Goal: Task Accomplishment & Management: Manage account settings

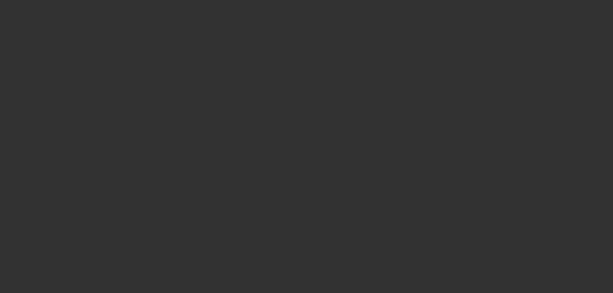
select select "3"
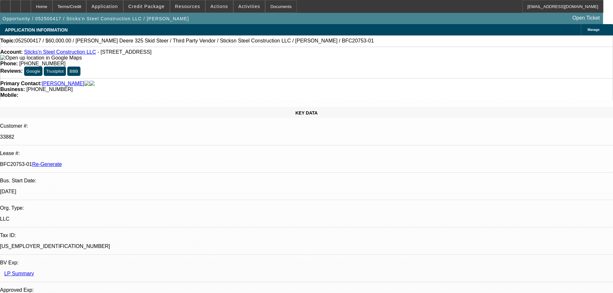
select select "0"
select select "1"
select select "6"
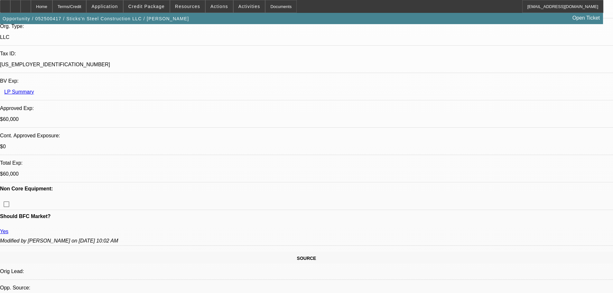
scroll to position [193, 0]
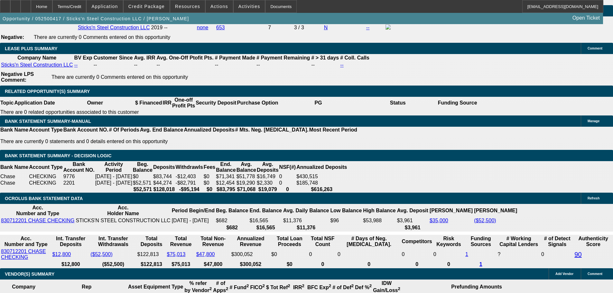
scroll to position [1062, 0]
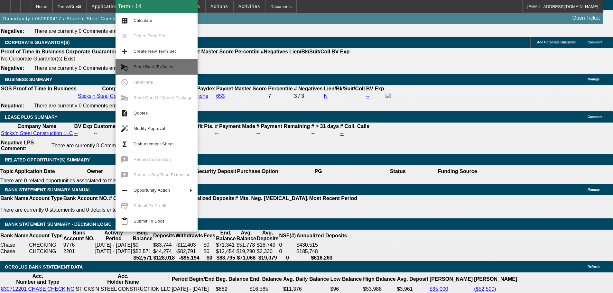
click at [172, 65] on span "Send Back To Sales" at bounding box center [163, 67] width 59 height 8
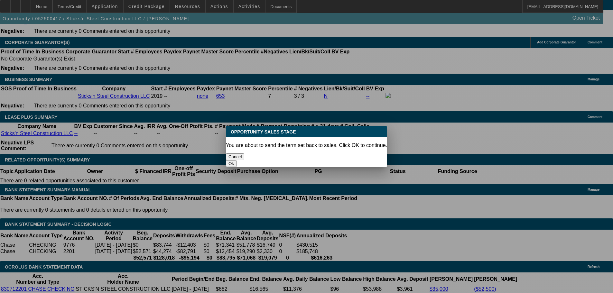
click at [237, 160] on button "Ok" at bounding box center [231, 163] width 11 height 7
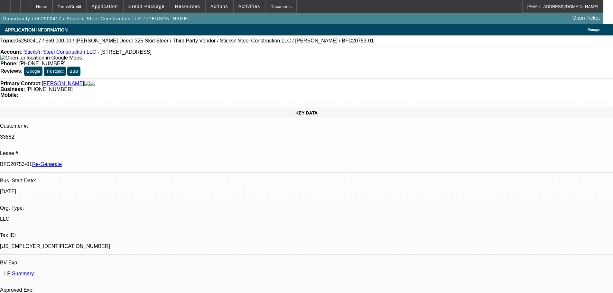
type textarea "Sending back, per rep."
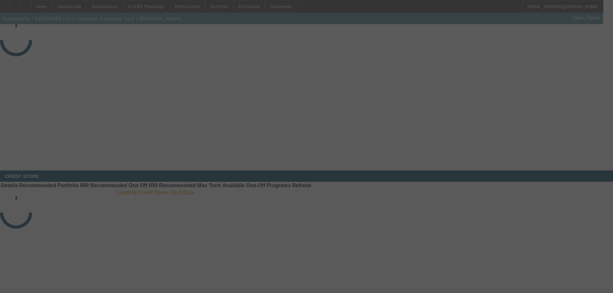
select select "4"
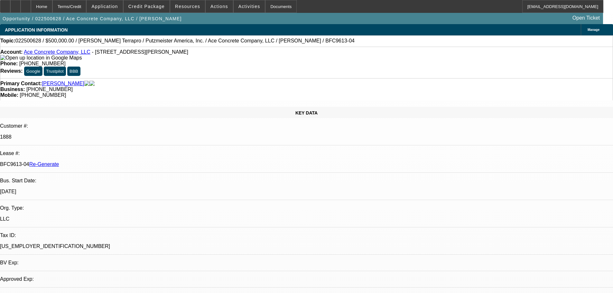
select select "0"
select select "3"
select select "6"
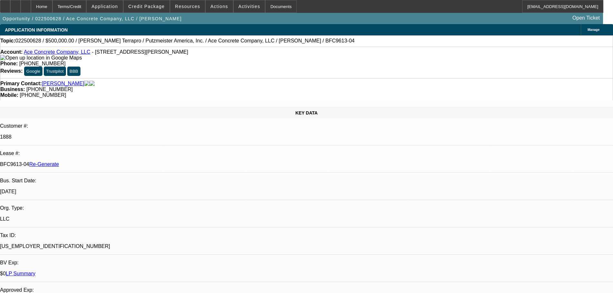
select select "1"
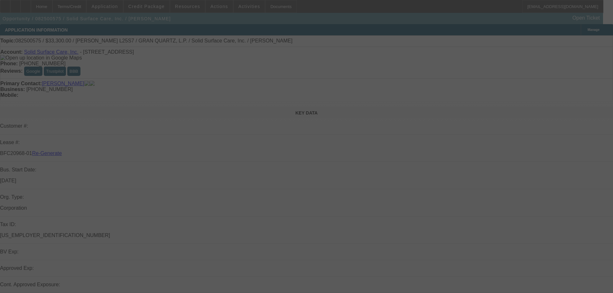
select select "3"
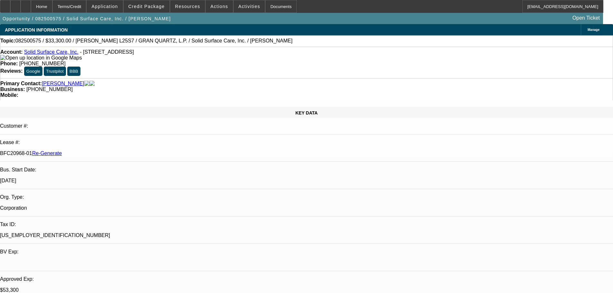
select select "0"
select select "2"
select select "0"
select select "6"
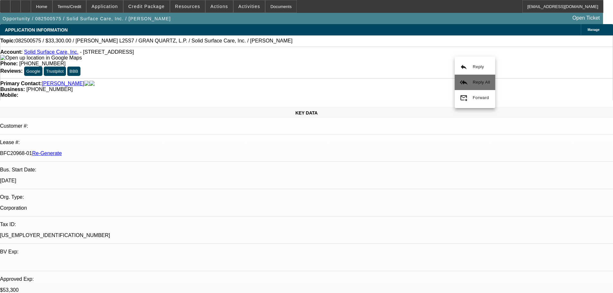
click at [476, 83] on span "Reply All" at bounding box center [481, 82] width 17 height 5
